Goal: Transaction & Acquisition: Purchase product/service

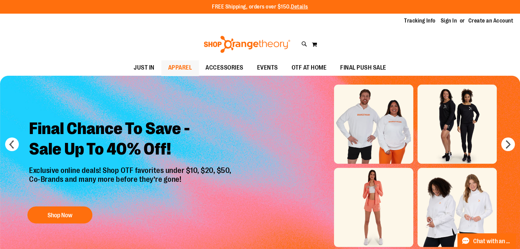
click at [175, 70] on span "APPAREL" at bounding box center [180, 67] width 24 height 15
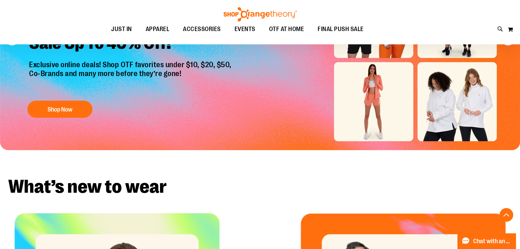
scroll to position [170, 0]
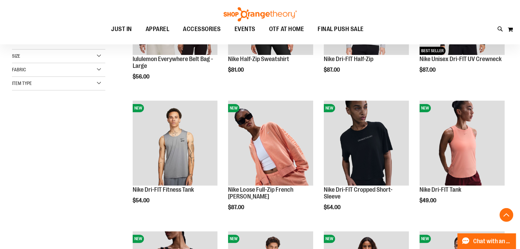
scroll to position [171, 0]
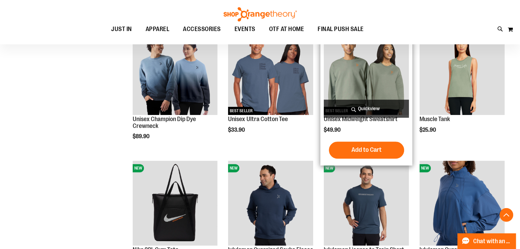
scroll to position [512, 0]
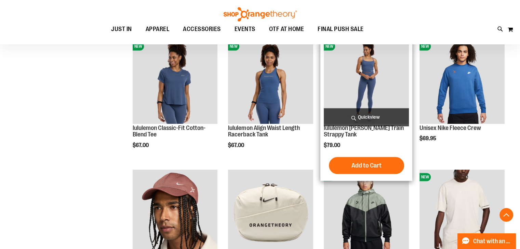
scroll to position [751, 0]
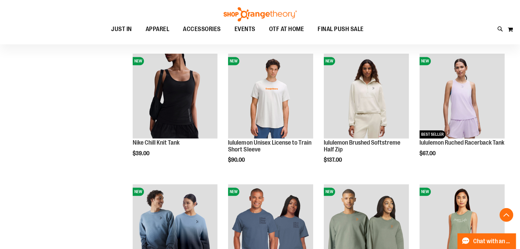
scroll to position [341, 0]
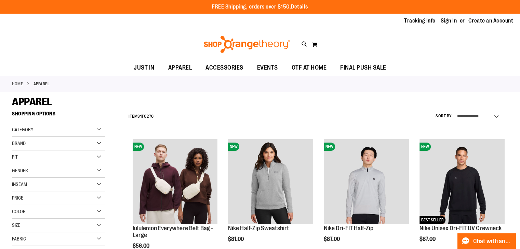
type input "**********"
click at [100, 170] on div "Gender" at bounding box center [58, 171] width 93 height 14
click at [43, 193] on span "162 items" at bounding box center [42, 192] width 14 height 7
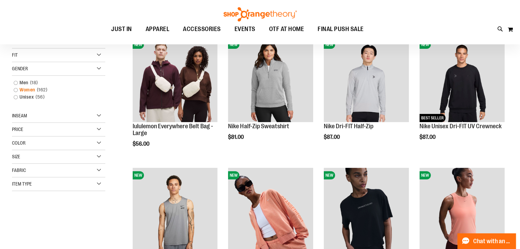
scroll to position [108, 0]
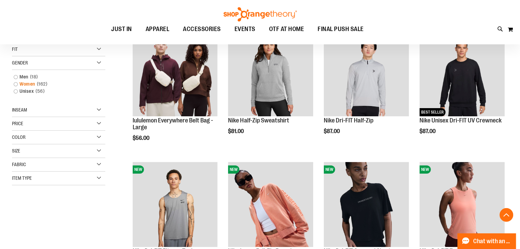
click at [33, 84] on link "Women 162 items" at bounding box center [55, 84] width 90 height 7
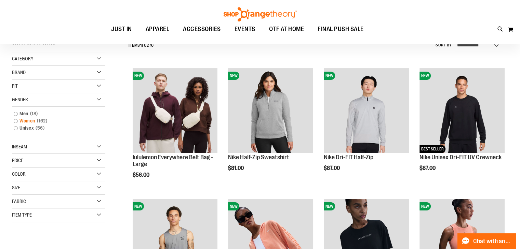
scroll to position [64, 0]
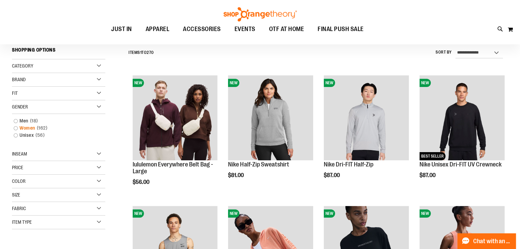
click at [16, 129] on link "Women 162 items" at bounding box center [55, 128] width 90 height 7
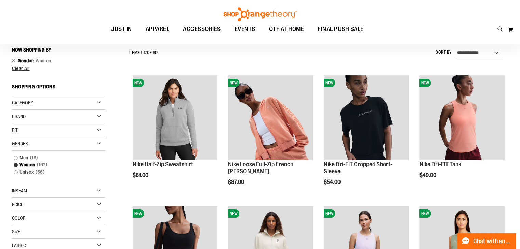
click at [97, 100] on div "Category" at bounding box center [58, 103] width 93 height 14
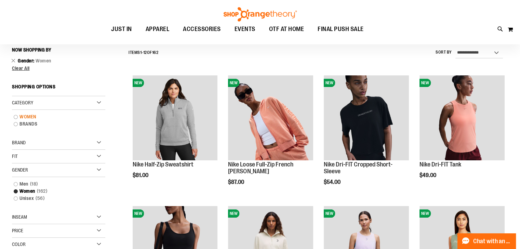
click at [20, 116] on link "WOMEN" at bounding box center [55, 116] width 90 height 7
click at [16, 117] on link "WOMEN" at bounding box center [55, 116] width 90 height 7
click at [14, 114] on link "WOMEN" at bounding box center [55, 116] width 90 height 7
click at [17, 117] on link "WOMEN" at bounding box center [55, 116] width 90 height 7
click at [11, 117] on link "WOMEN" at bounding box center [55, 116] width 90 height 7
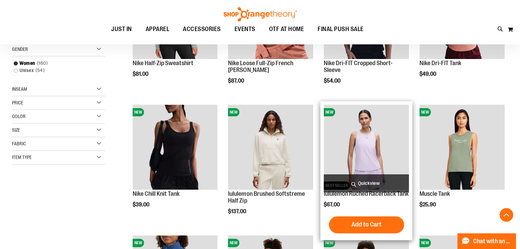
scroll to position [166, 0]
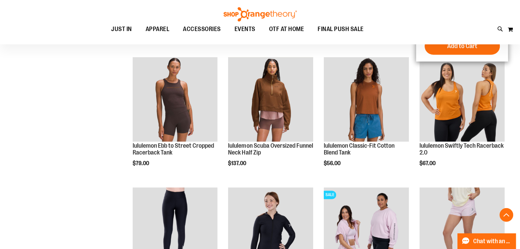
scroll to position [1020, 0]
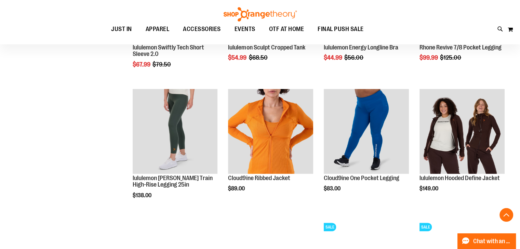
scroll to position [1580, 0]
